Goal: Information Seeking & Learning: Learn about a topic

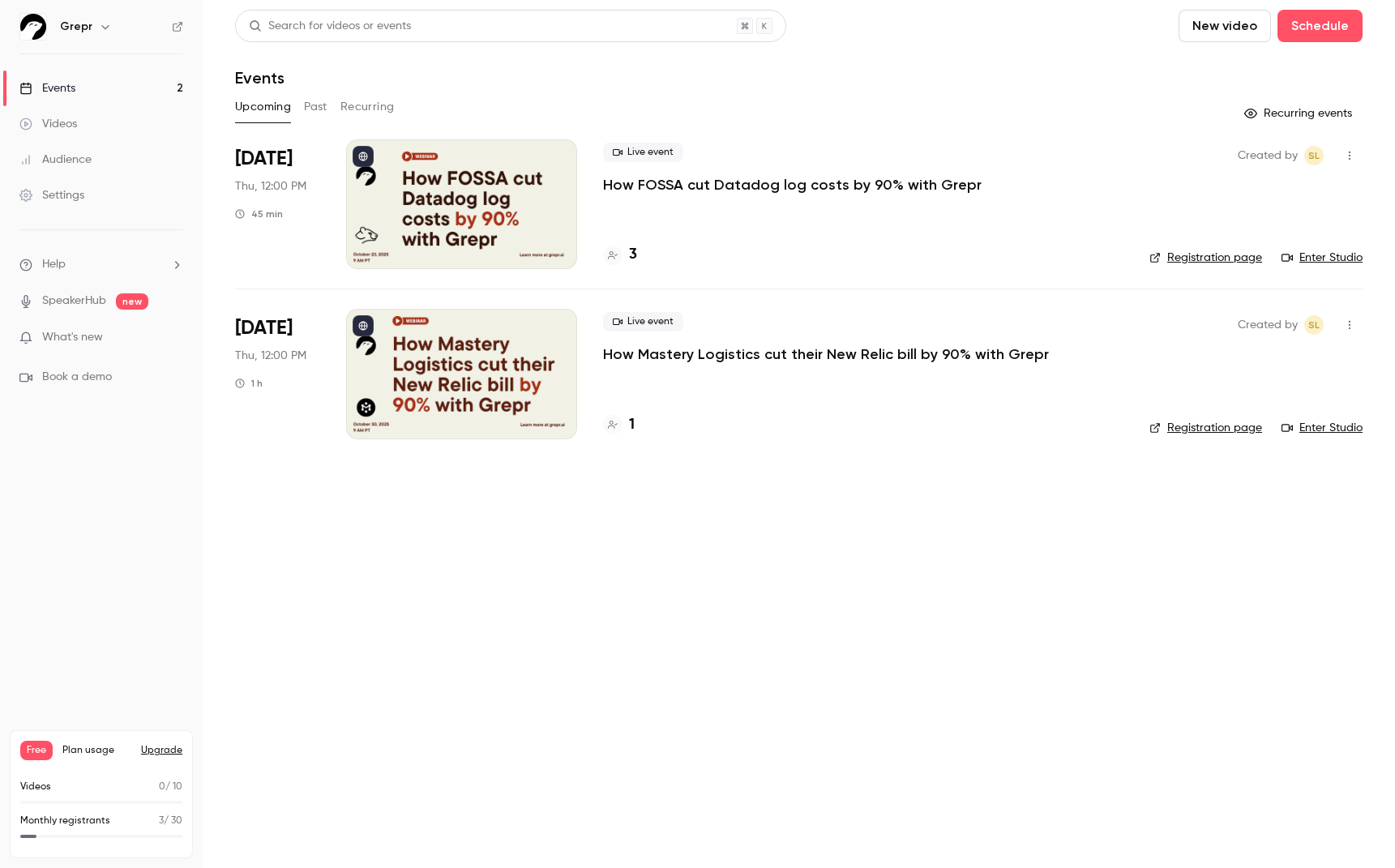
click at [616, 252] on icon at bounding box center [613, 255] width 10 height 10
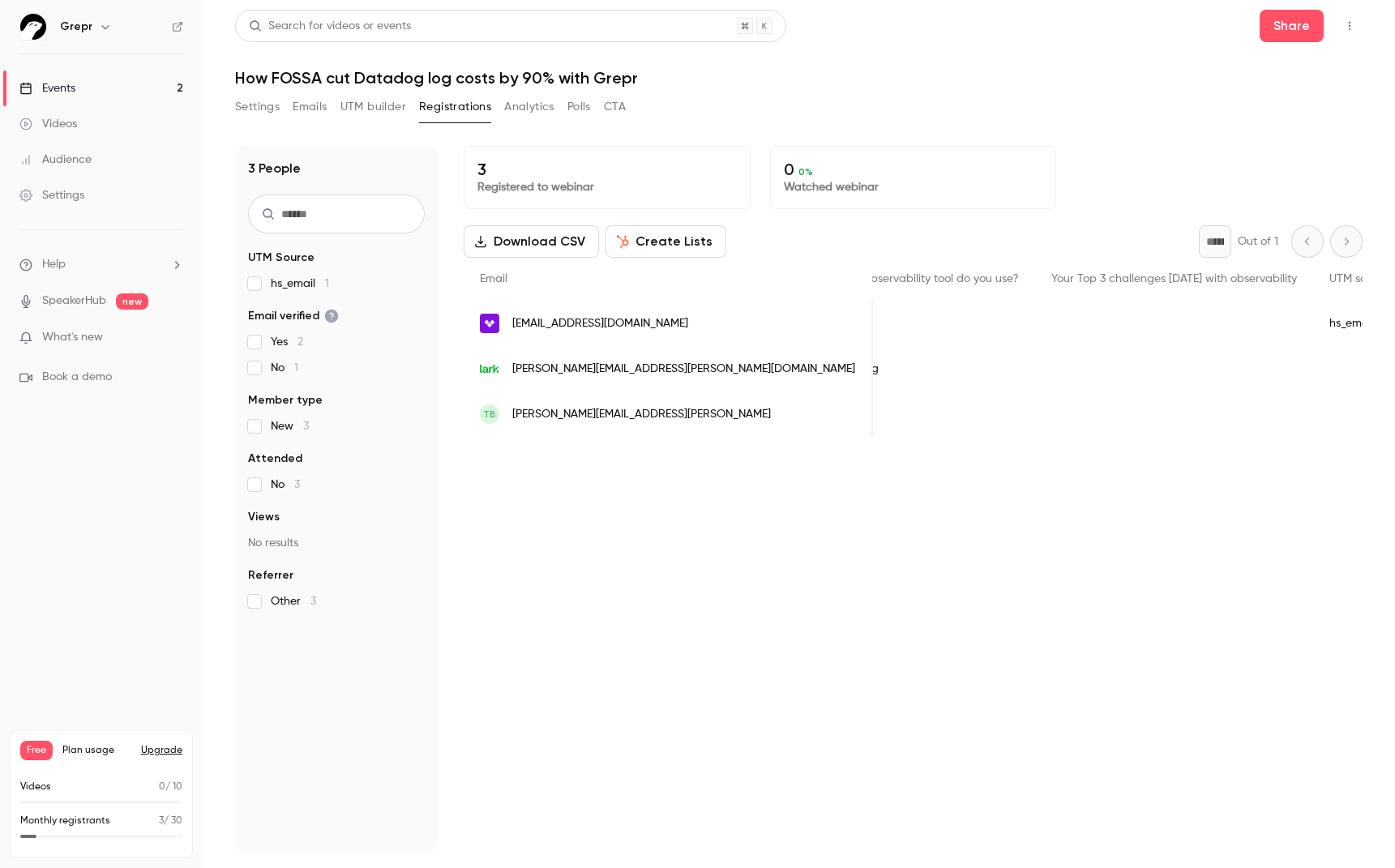
scroll to position [0, 855]
click at [147, 82] on link "Events 2" at bounding box center [101, 88] width 202 height 36
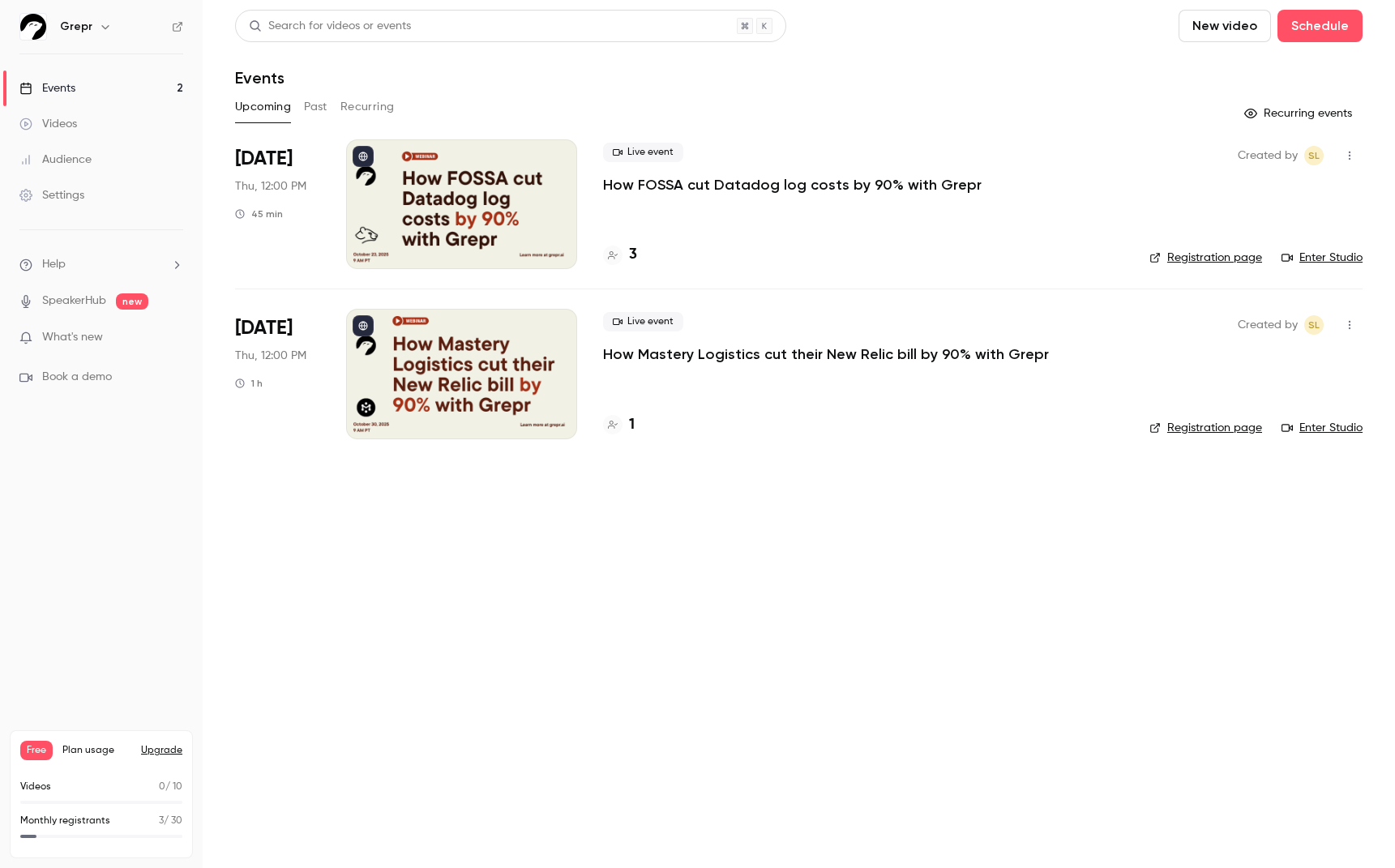
click at [537, 365] on div at bounding box center [462, 374] width 231 height 130
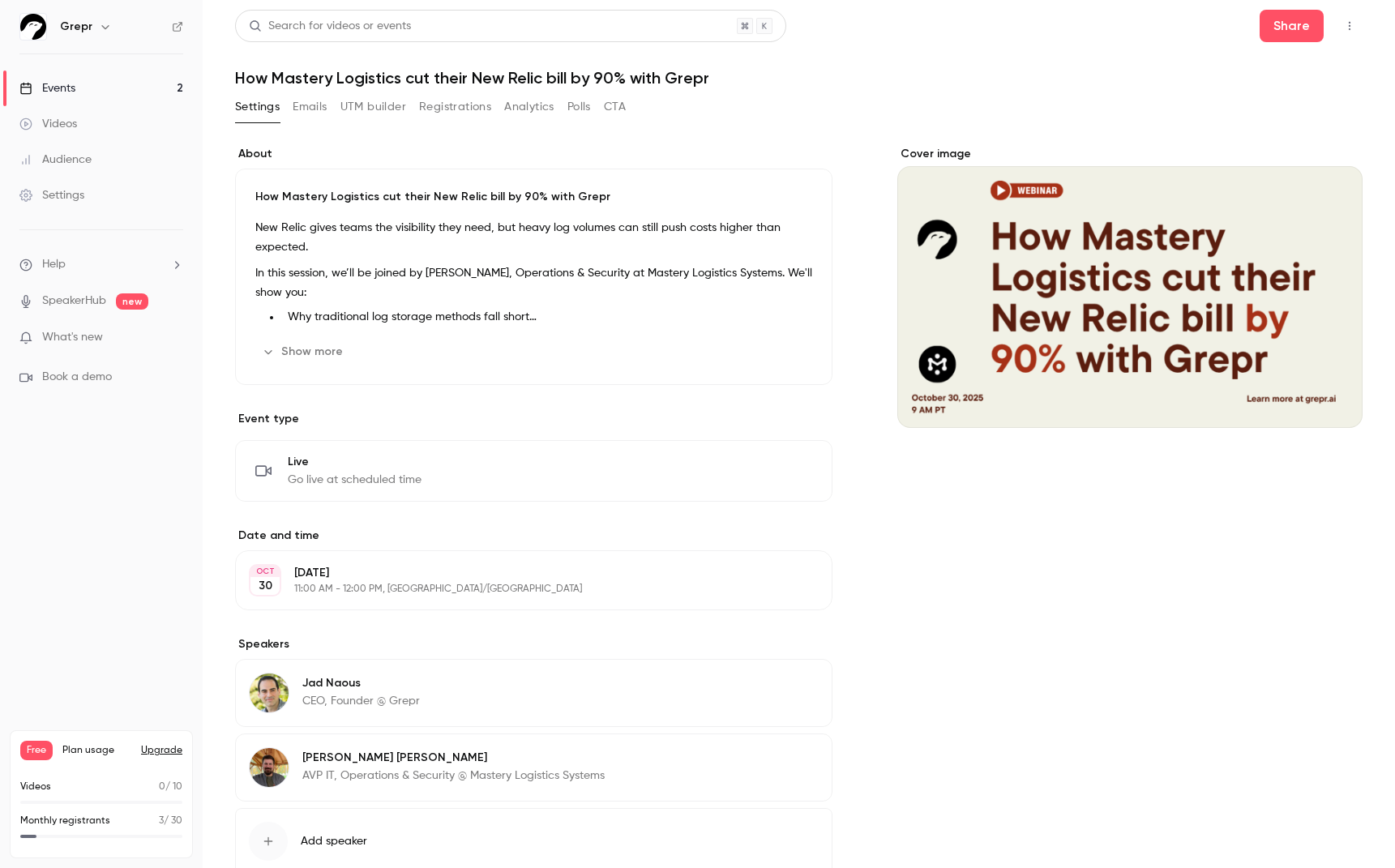
click at [440, 110] on button "Registrations" at bounding box center [455, 106] width 73 height 26
